Goal: Task Accomplishment & Management: Manage account settings

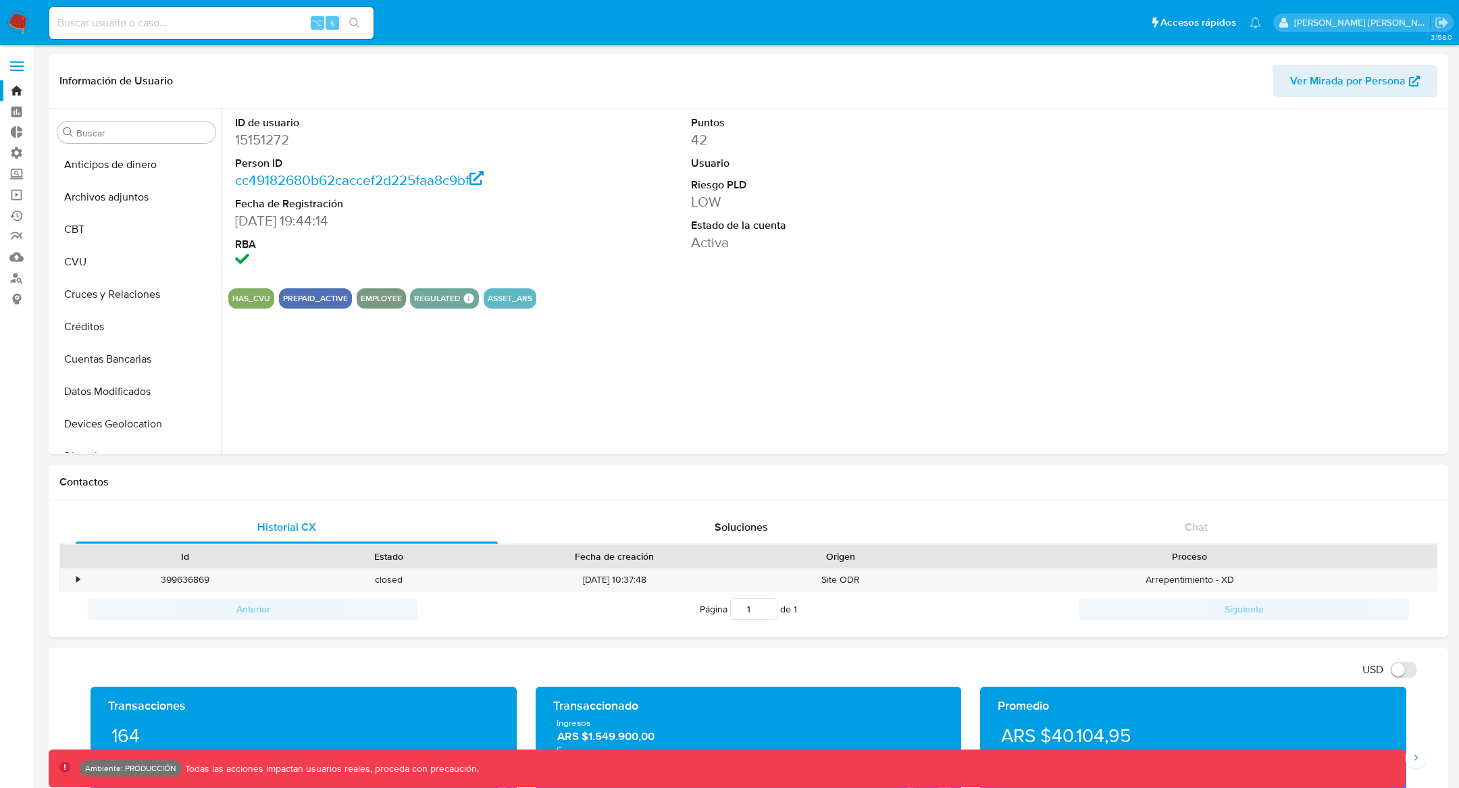
select select "10"
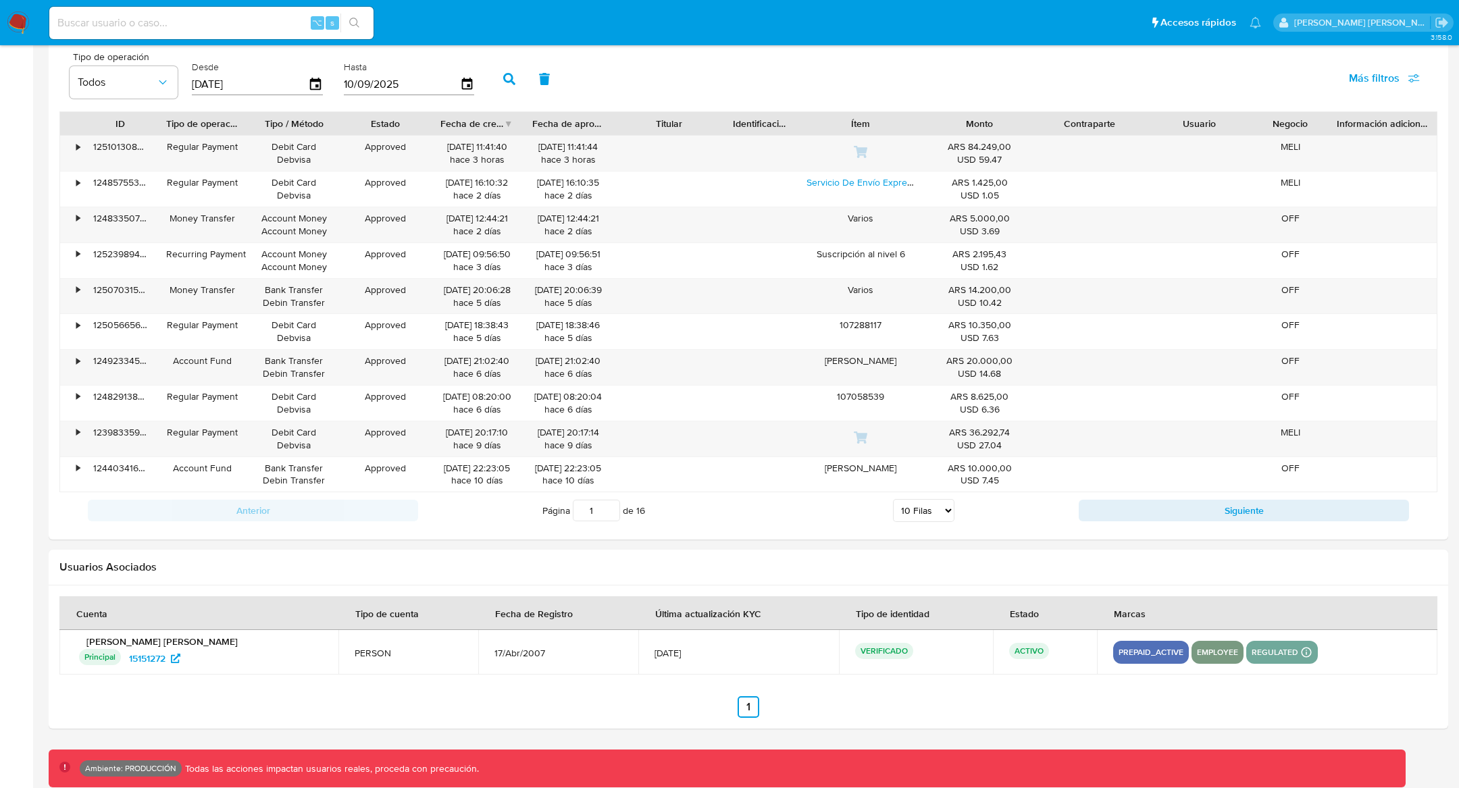
scroll to position [1195, 0]
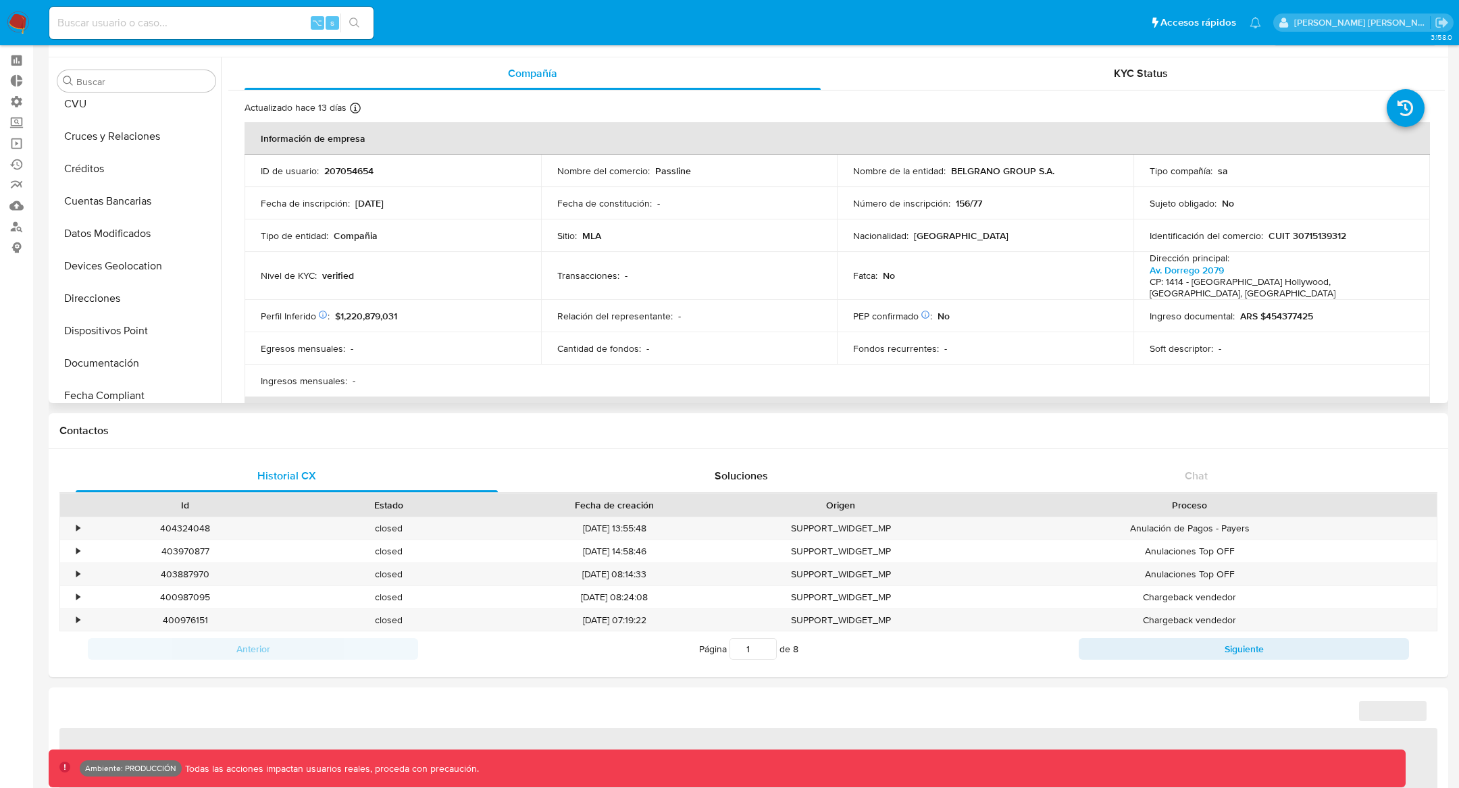
scroll to position [77, 0]
select select "10"
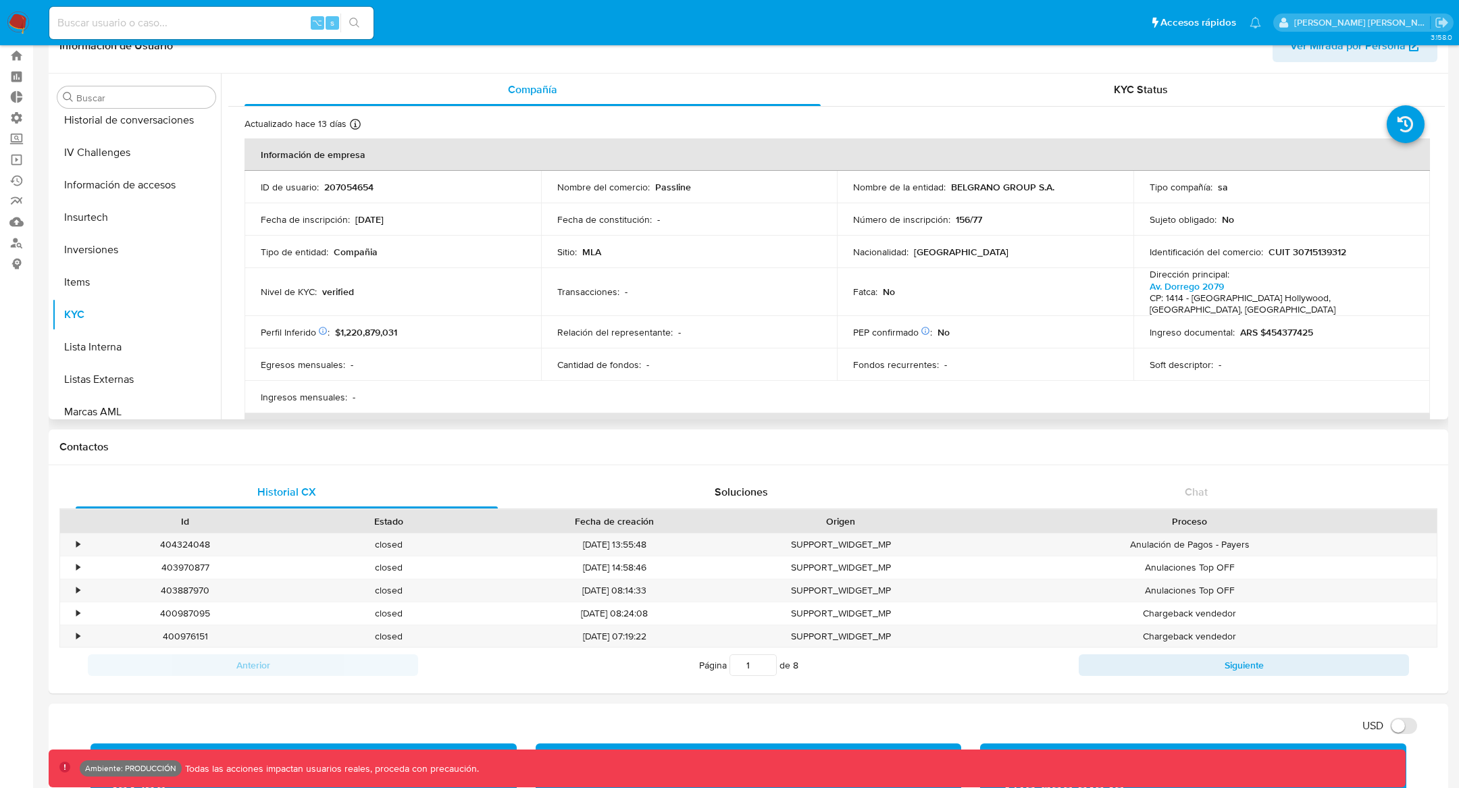
scroll to position [388, 0]
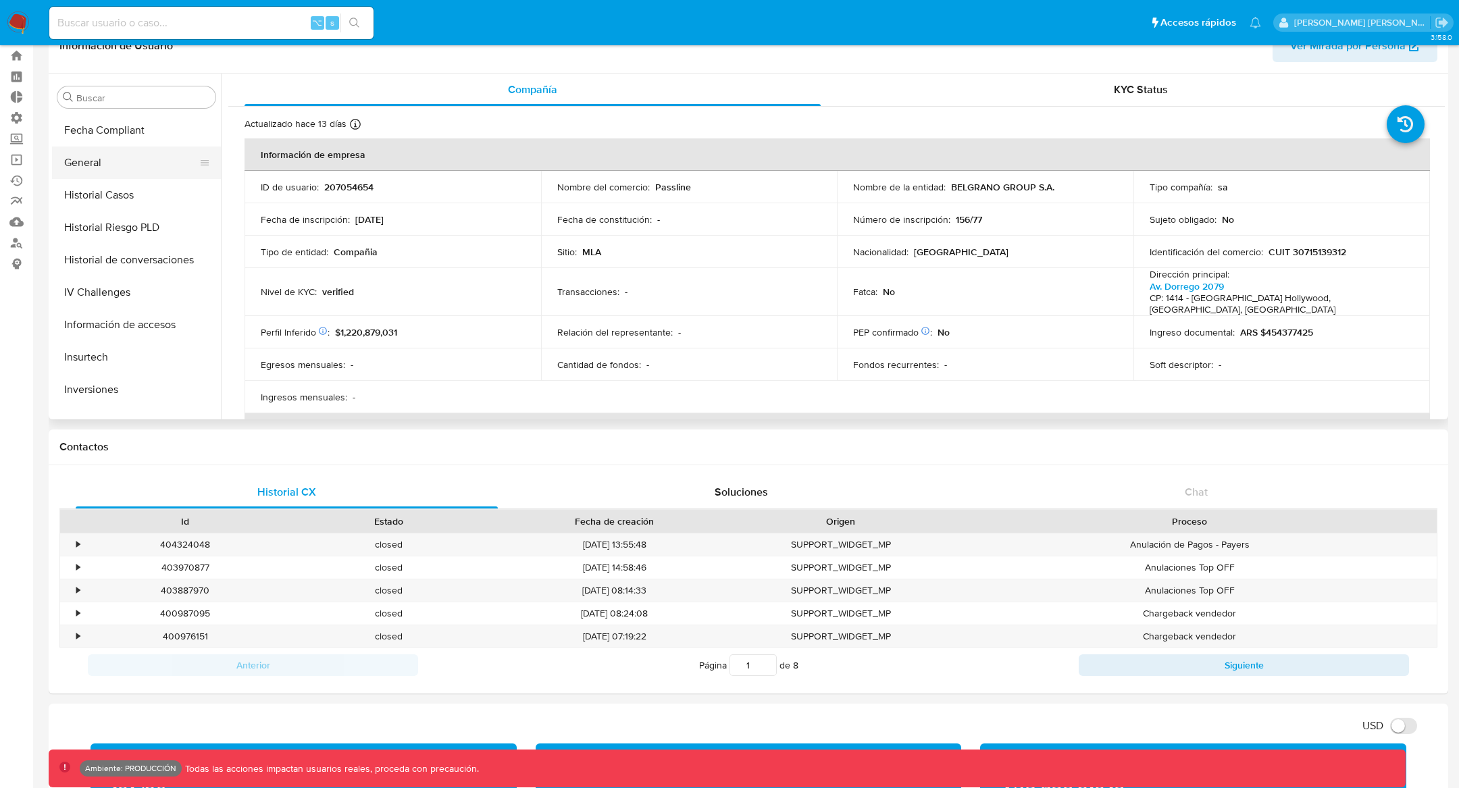
click at [99, 165] on button "General" at bounding box center [131, 163] width 158 height 32
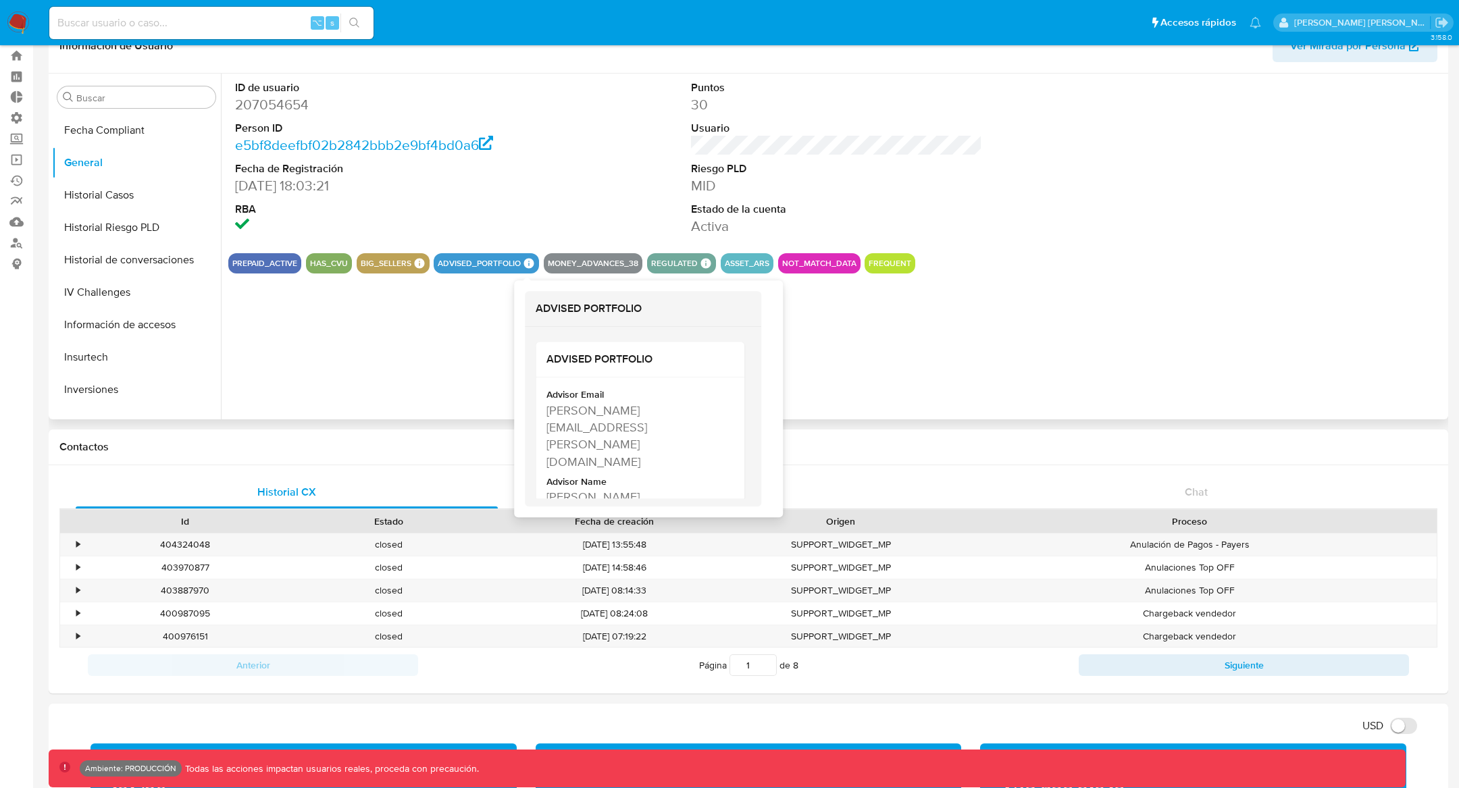
click at [524, 261] on icon at bounding box center [529, 264] width 10 height 10
